Goal: Find specific page/section: Find specific page/section

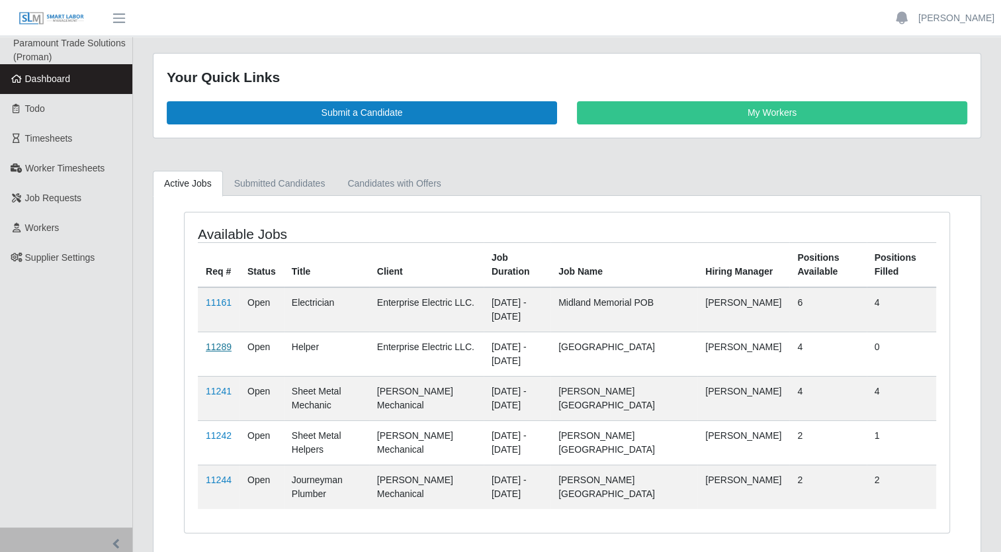
click at [226, 345] on link "11289" at bounding box center [219, 346] width 26 height 11
click at [224, 298] on link "11161" at bounding box center [219, 302] width 26 height 11
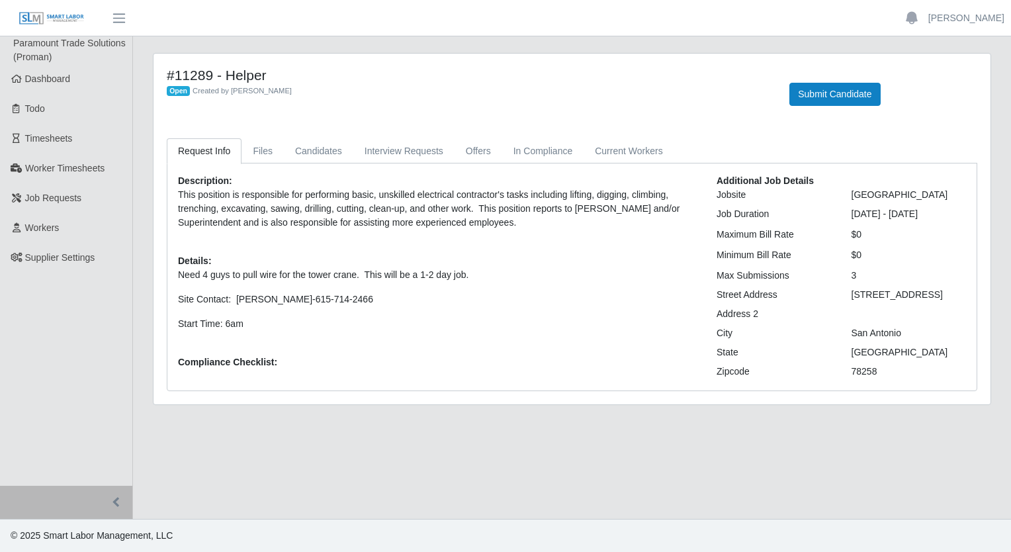
click at [879, 191] on div "[GEOGRAPHIC_DATA]" at bounding box center [908, 195] width 135 height 14
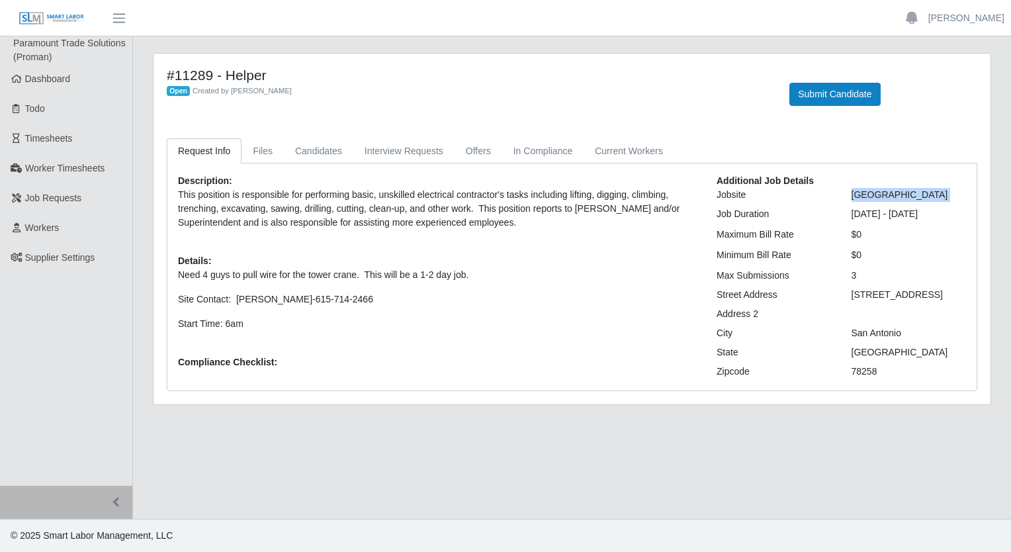
copy div "[GEOGRAPHIC_DATA]"
click at [886, 295] on div "1139 E Sonterra Blvd" at bounding box center [908, 295] width 135 height 14
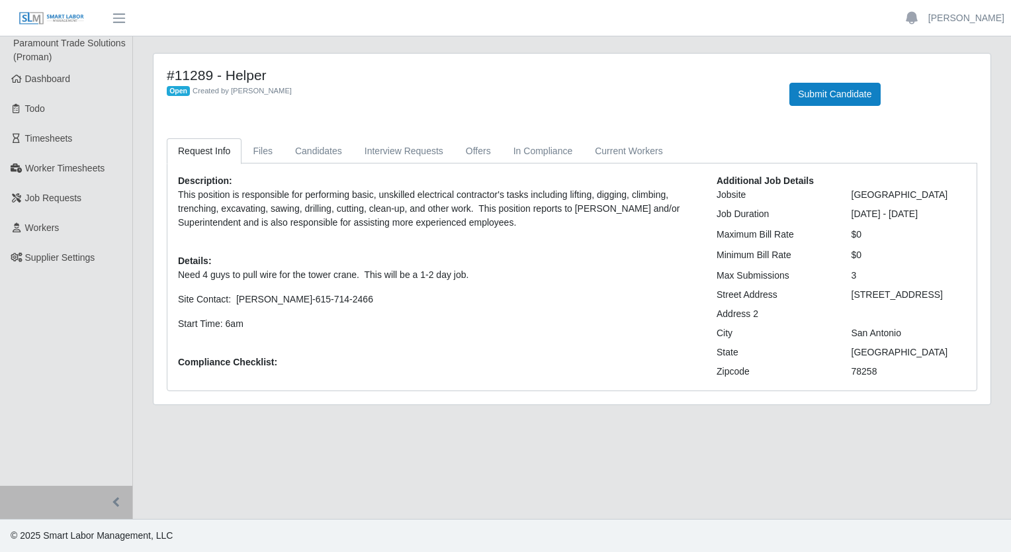
click at [892, 311] on div at bounding box center [908, 314] width 135 height 14
click at [884, 292] on div "1139 E Sonterra Blvd" at bounding box center [908, 295] width 135 height 14
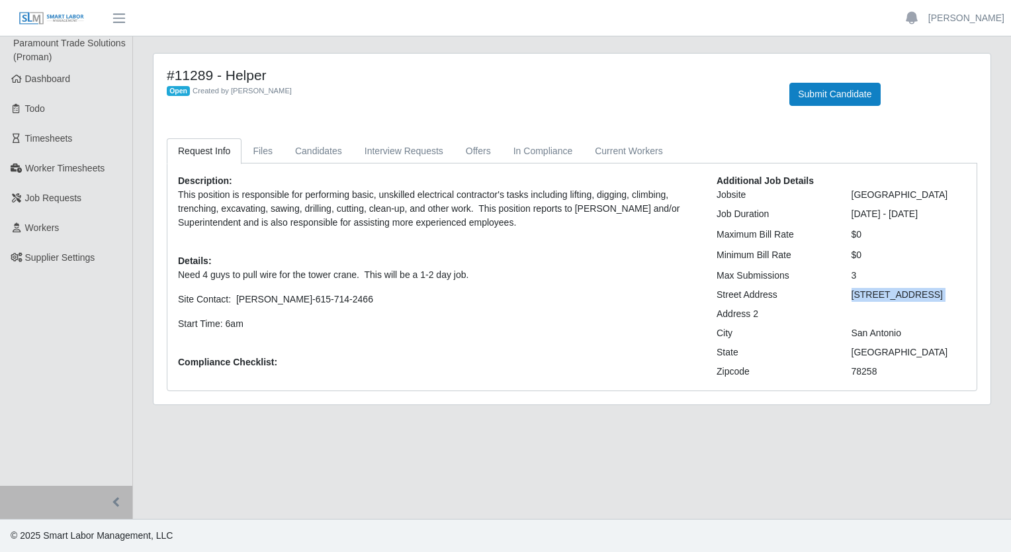
copy div "1139 E Sonterra Blvd"
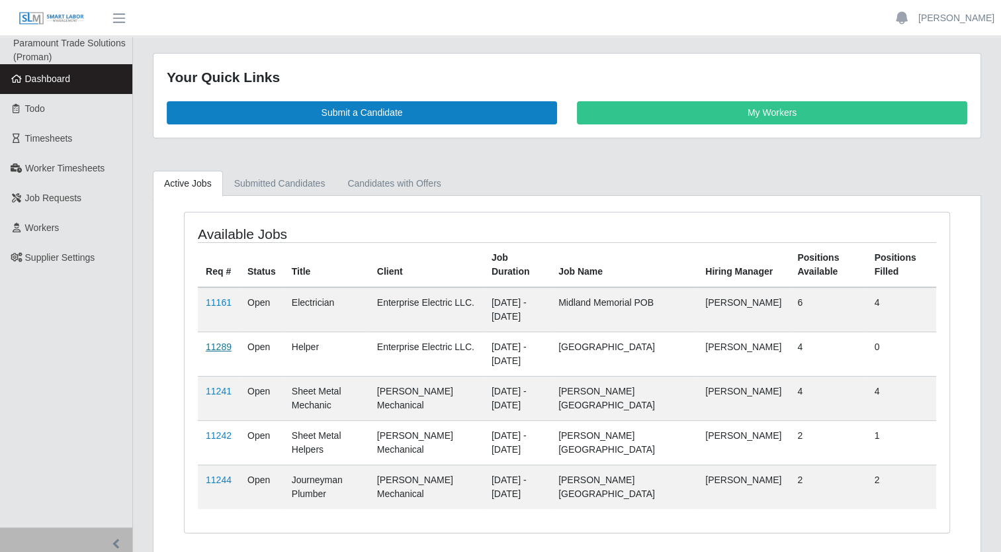
click at [217, 345] on link "11289" at bounding box center [219, 346] width 26 height 11
